Goal: Task Accomplishment & Management: Manage account settings

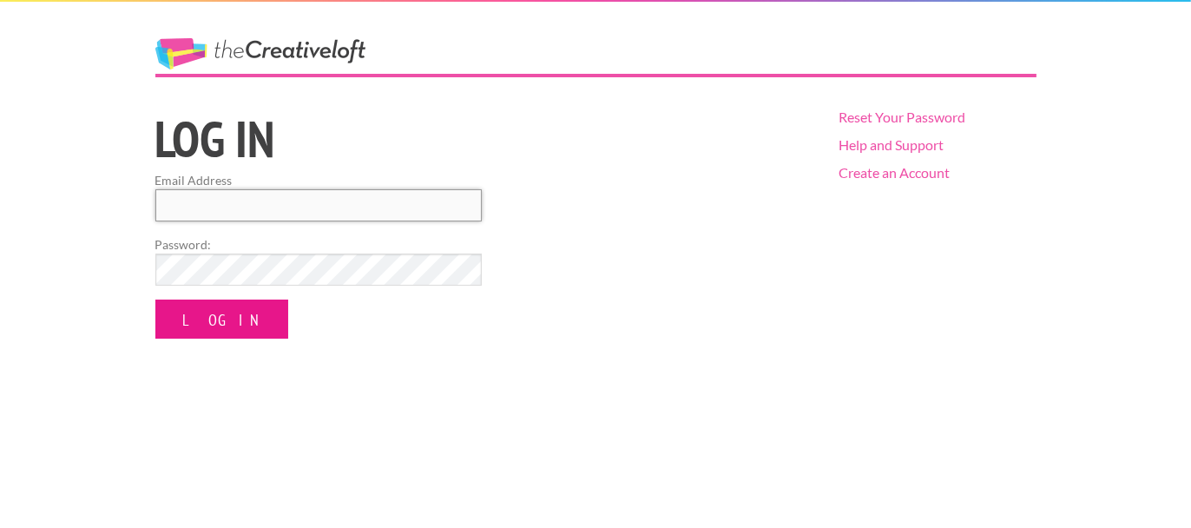
type input "guynoegel@gmail.com"
click at [232, 318] on input "Log In" at bounding box center [221, 318] width 133 height 39
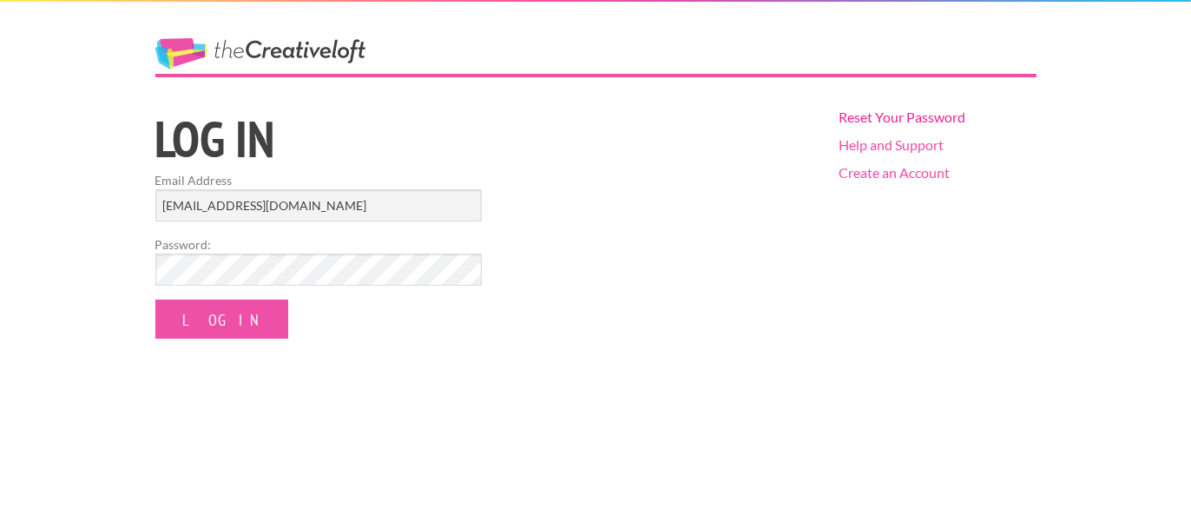
click at [893, 116] on link "Reset Your Password" at bounding box center [901, 116] width 127 height 16
click at [896, 146] on link "Help and Support" at bounding box center [890, 144] width 105 height 16
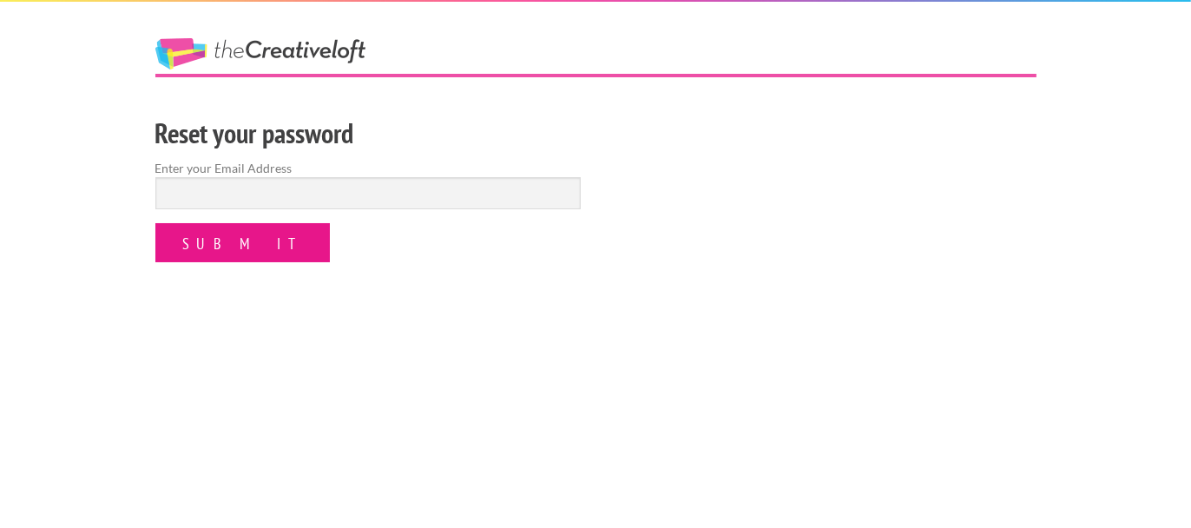
click at [222, 247] on input "Submit" at bounding box center [242, 242] width 174 height 39
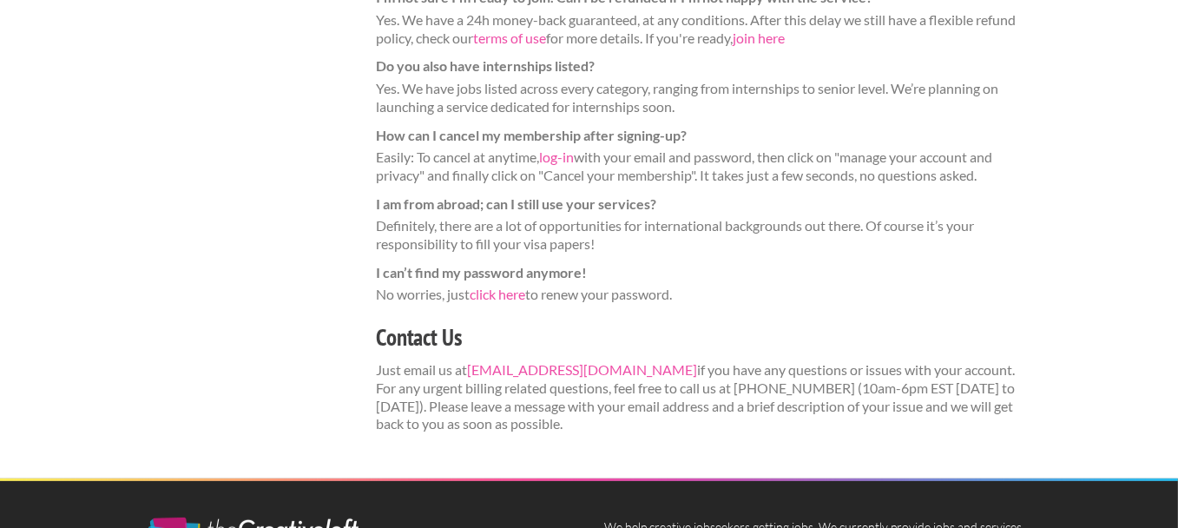
scroll to position [668, 0]
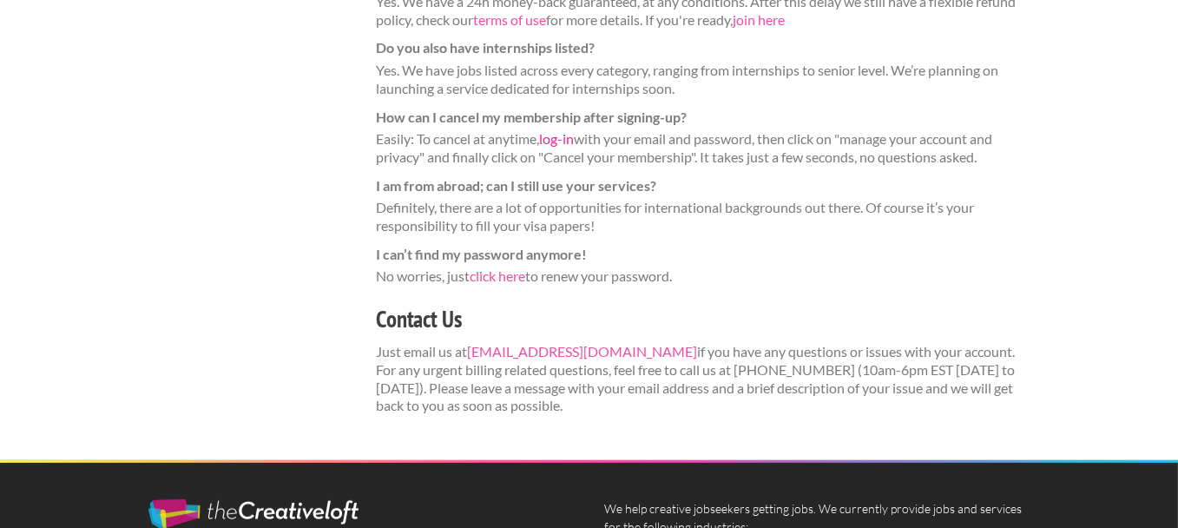
click at [553, 141] on link "log-in" at bounding box center [557, 138] width 35 height 16
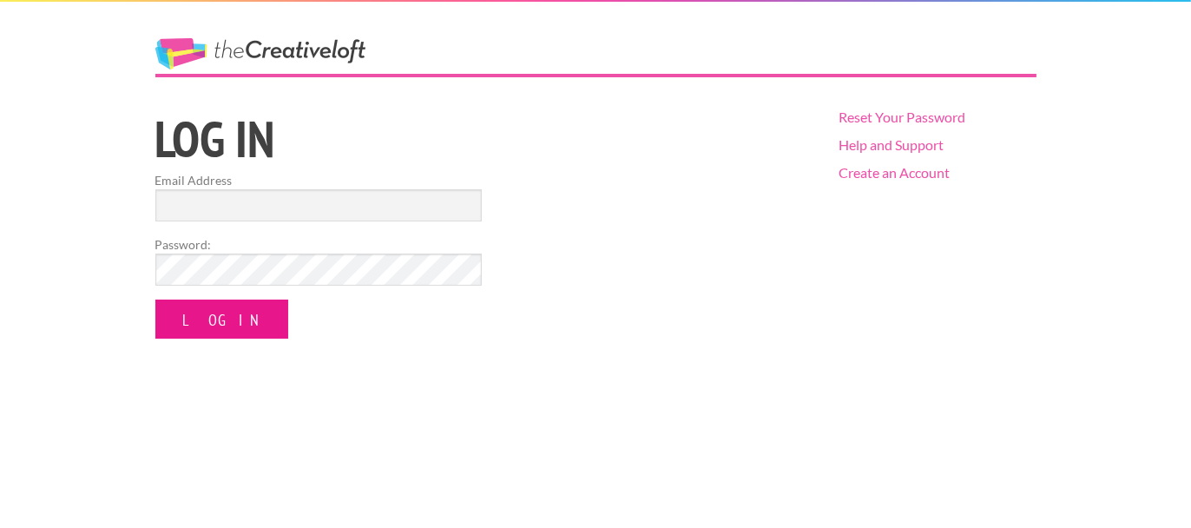
type input "[EMAIL_ADDRESS][DOMAIN_NAME]"
click at [206, 318] on input "Log In" at bounding box center [221, 318] width 133 height 39
